Goal: Register for event/course

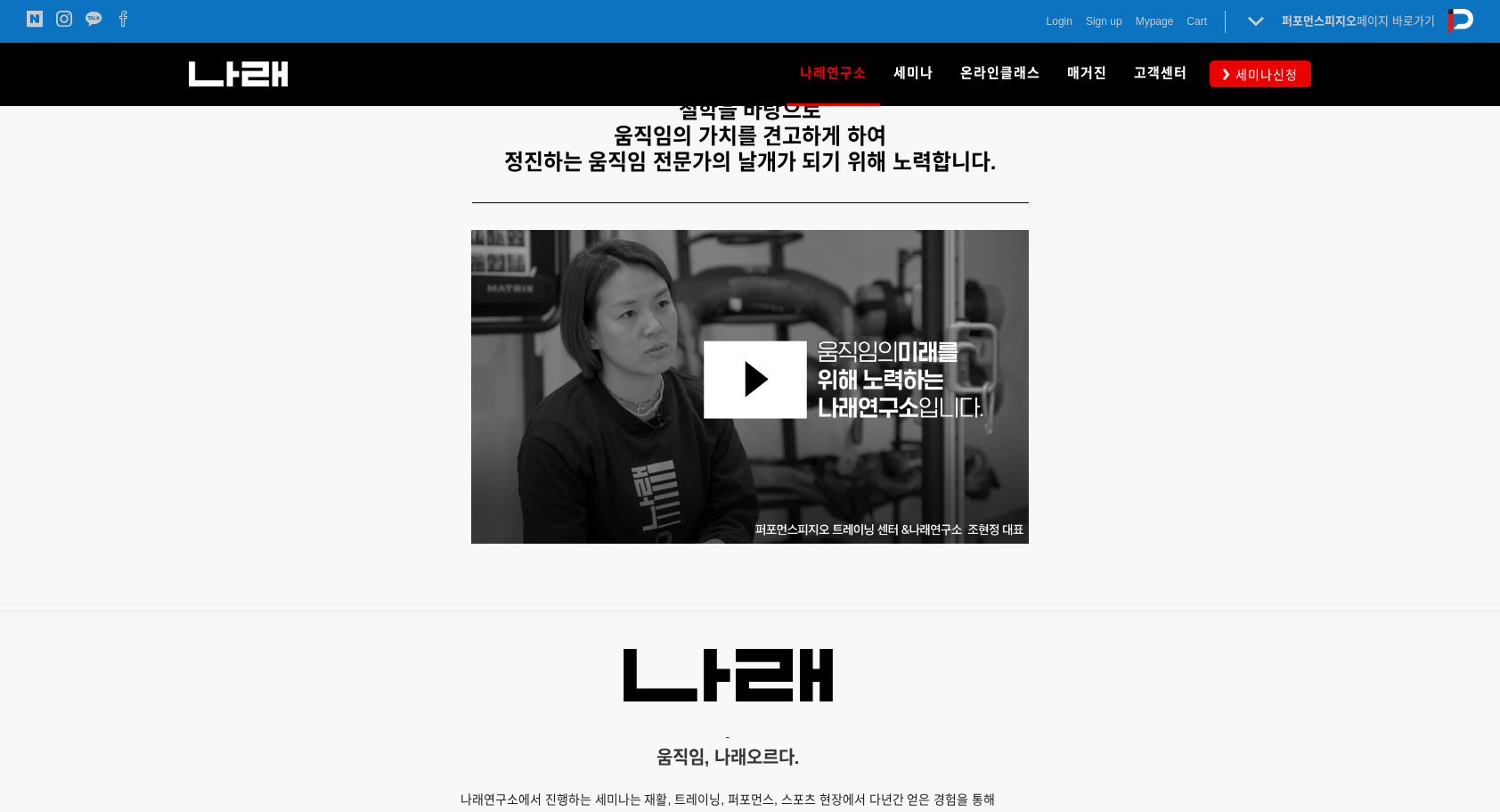
scroll to position [712, 0]
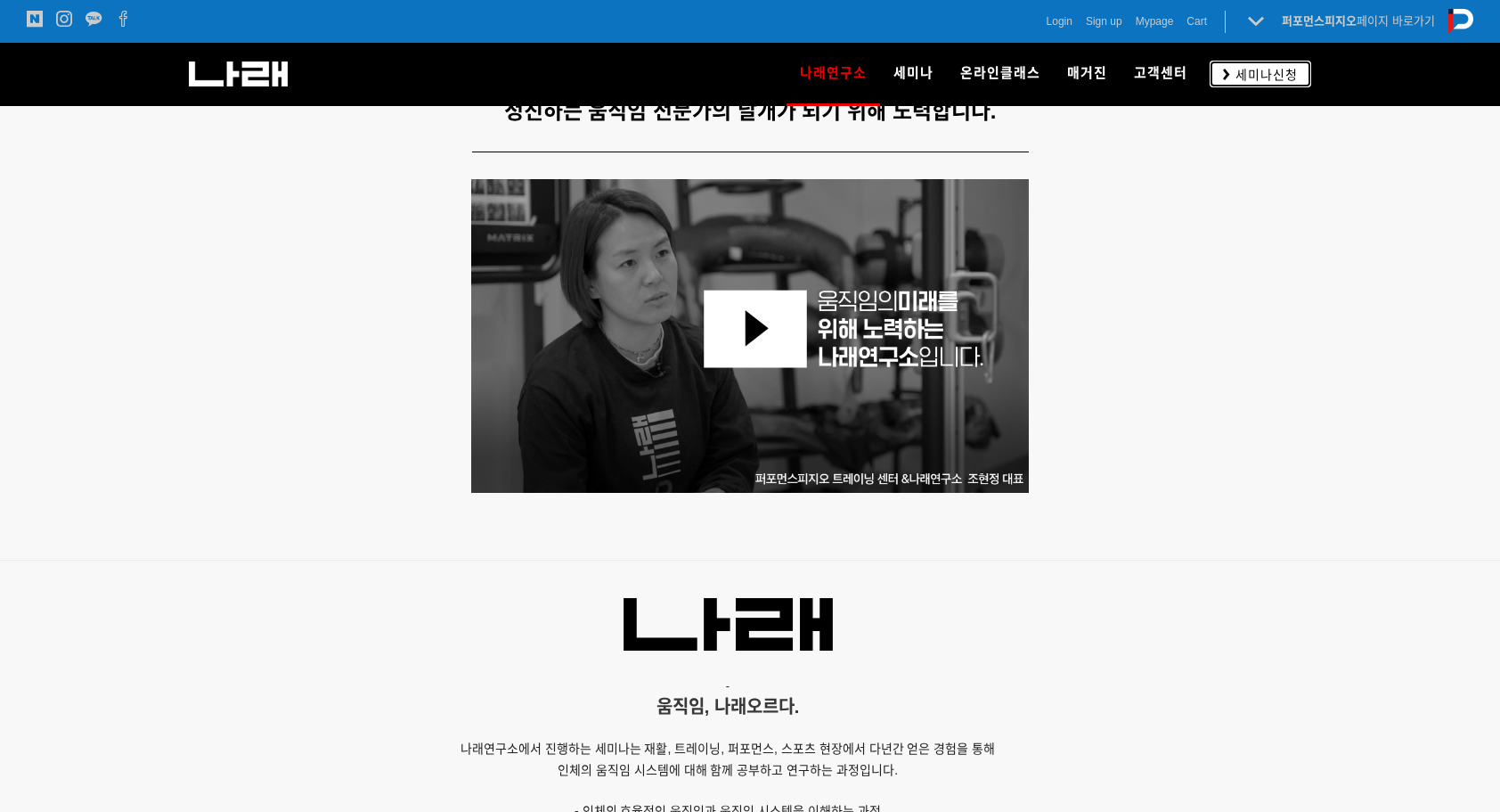
click at [1292, 79] on span "세미나신청" at bounding box center [1264, 74] width 68 height 18
